Goal: Check status: Check status

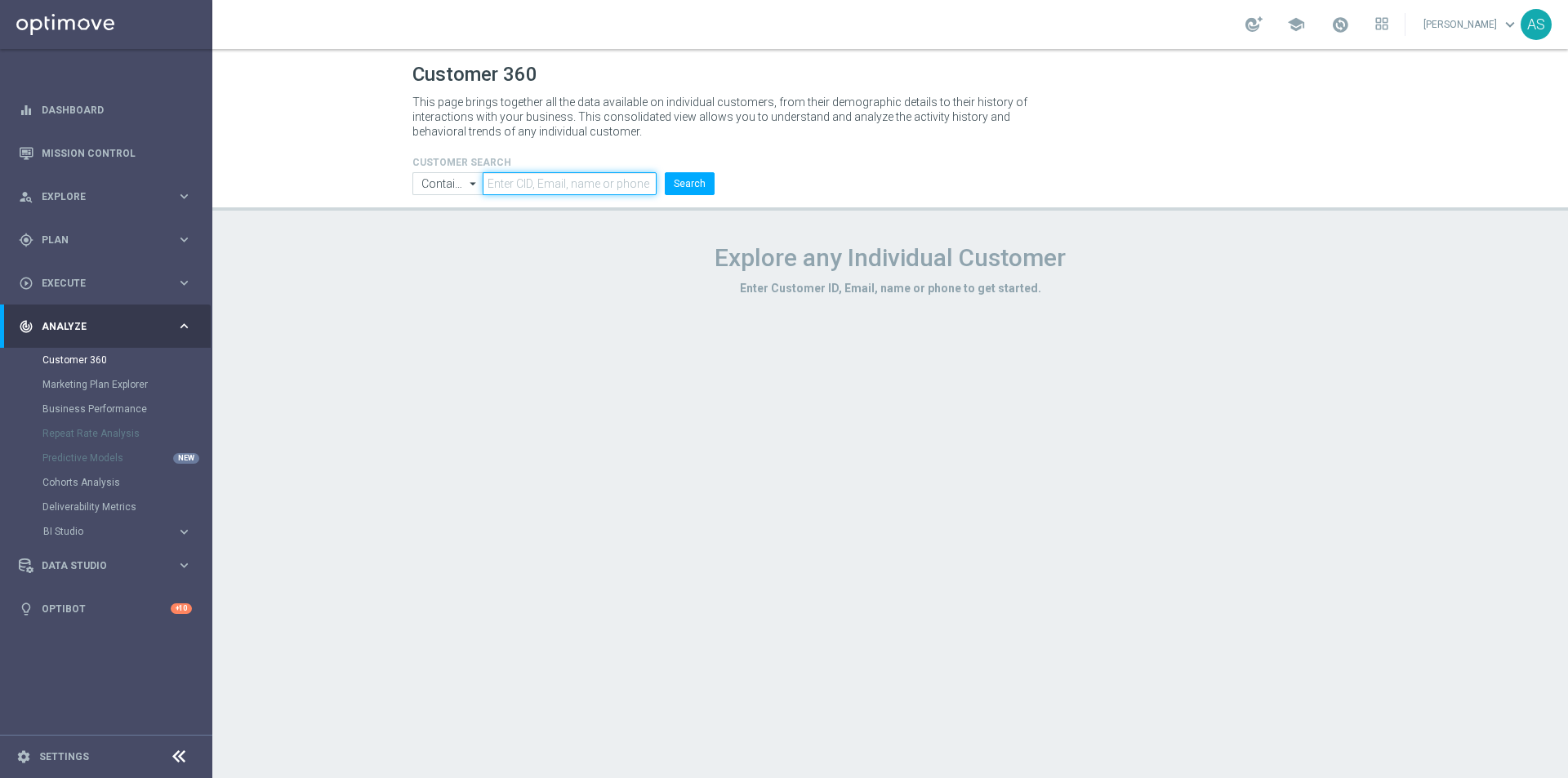
click at [536, 173] on input "text" at bounding box center [569, 184] width 174 height 23
paste input "2765098"
click at [657, 181] on input "2765098" at bounding box center [569, 184] width 174 height 23
type input "2765098"
click at [665, 181] on li "Search" at bounding box center [689, 184] width 58 height 23
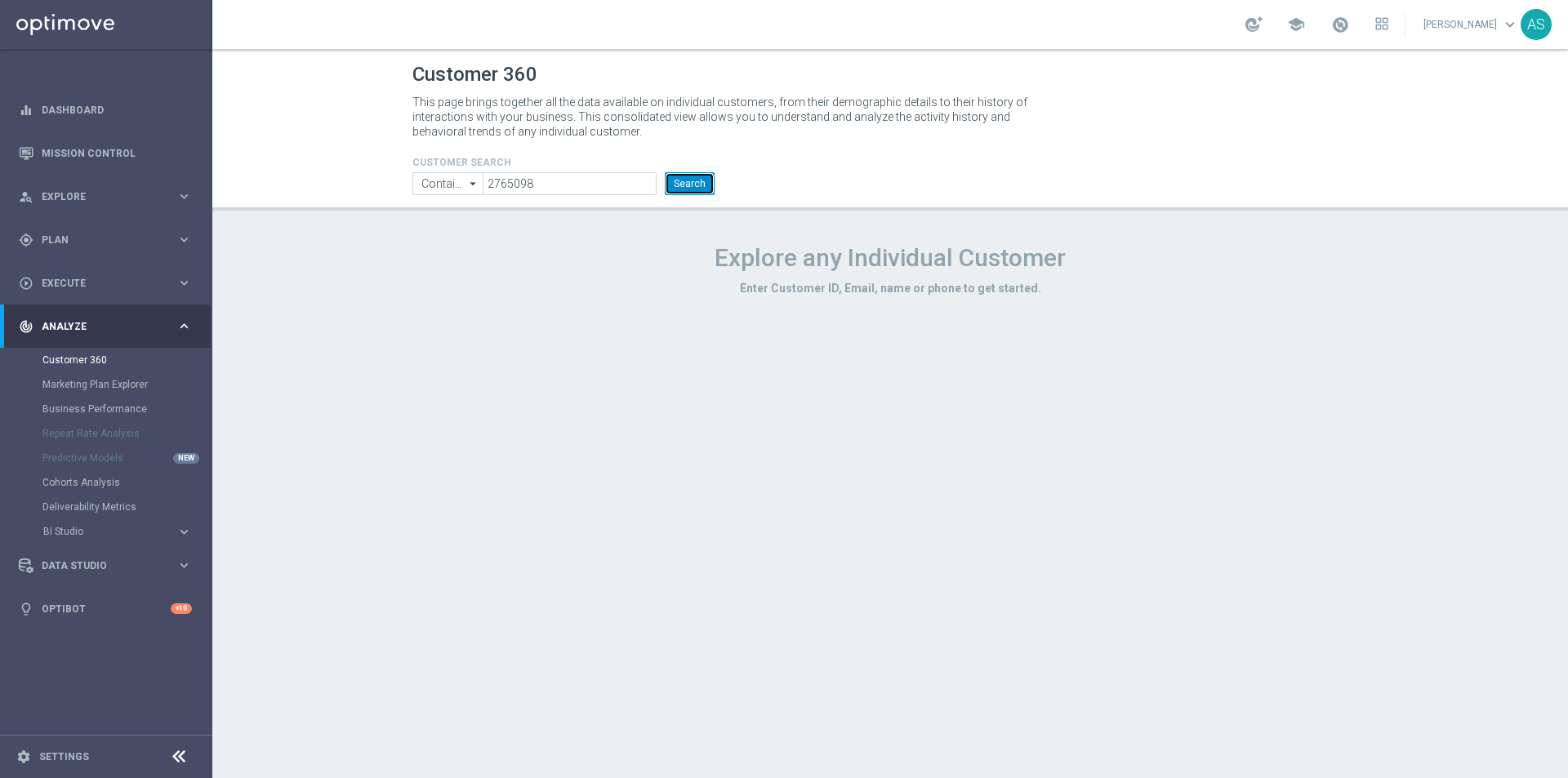
click at [667, 181] on button "Search" at bounding box center [689, 184] width 50 height 23
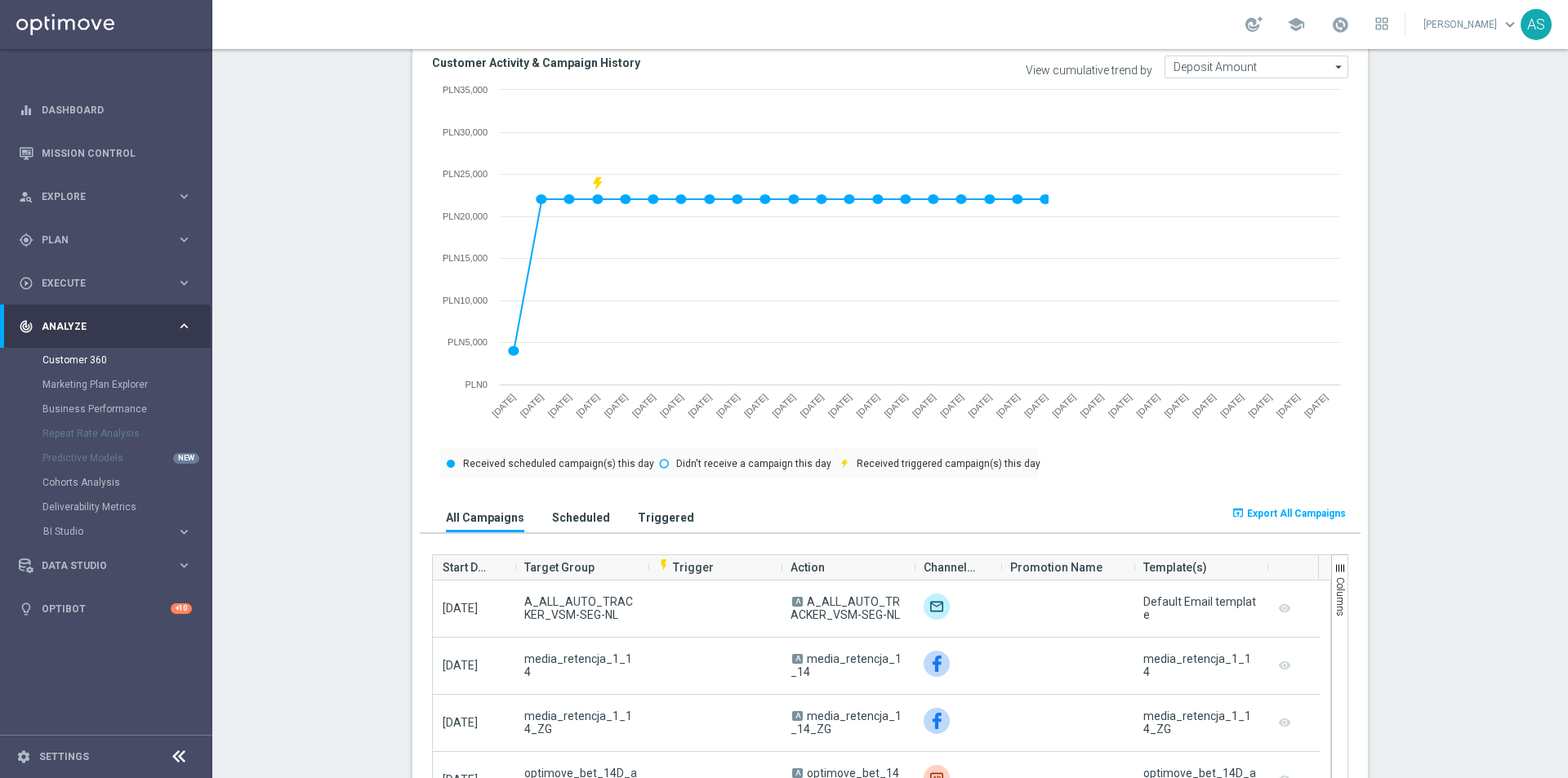
drag, startPoint x: 1542, startPoint y: 300, endPoint x: 1560, endPoint y: 374, distance: 76.2
click at [1560, 374] on div "Customer 360 This page brings together all the data available on individual cus…" at bounding box center [889, 414] width 1355 height 729
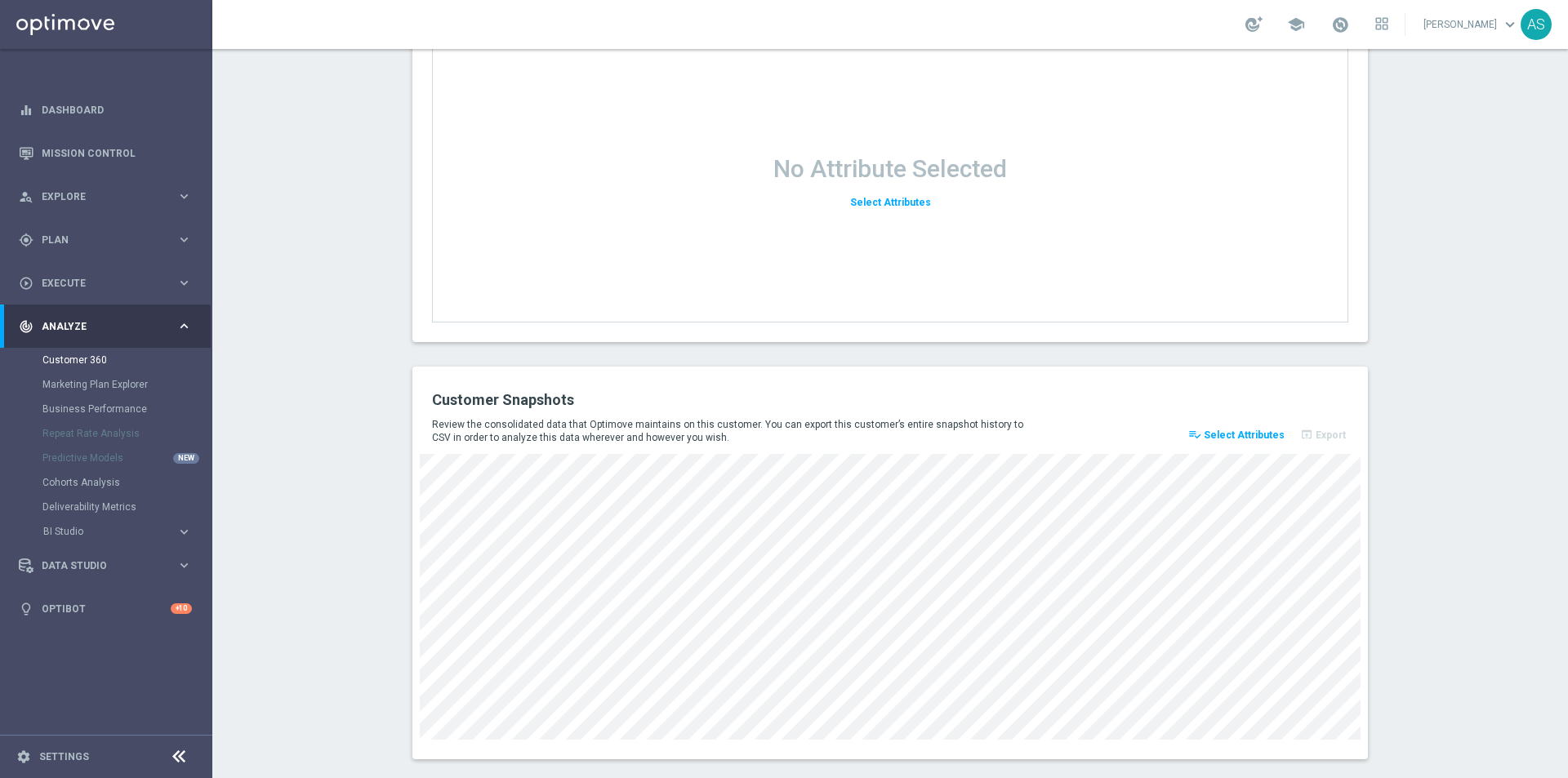
scroll to position [2060, 0]
